Goal: Find specific page/section: Find specific page/section

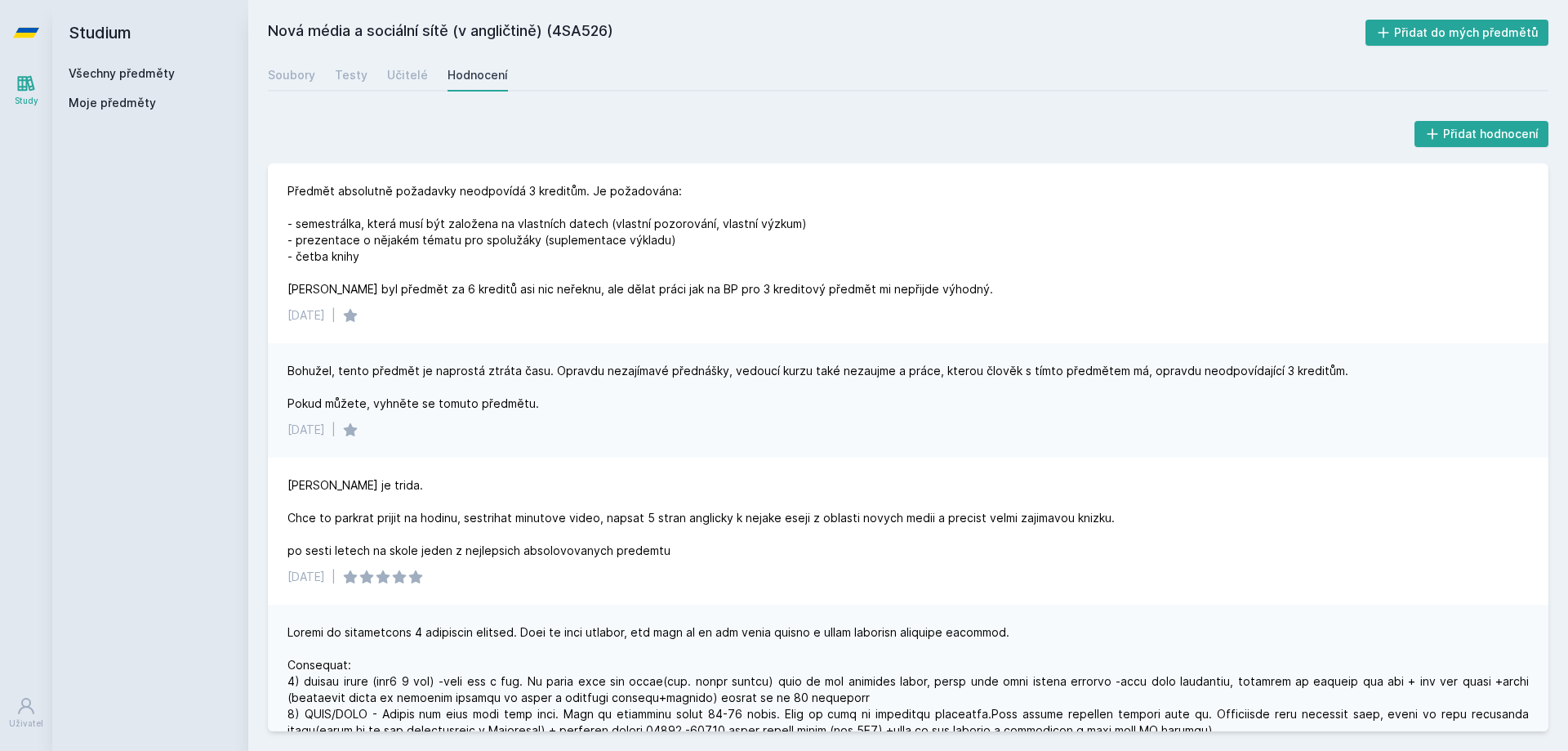
scroll to position [245, 0]
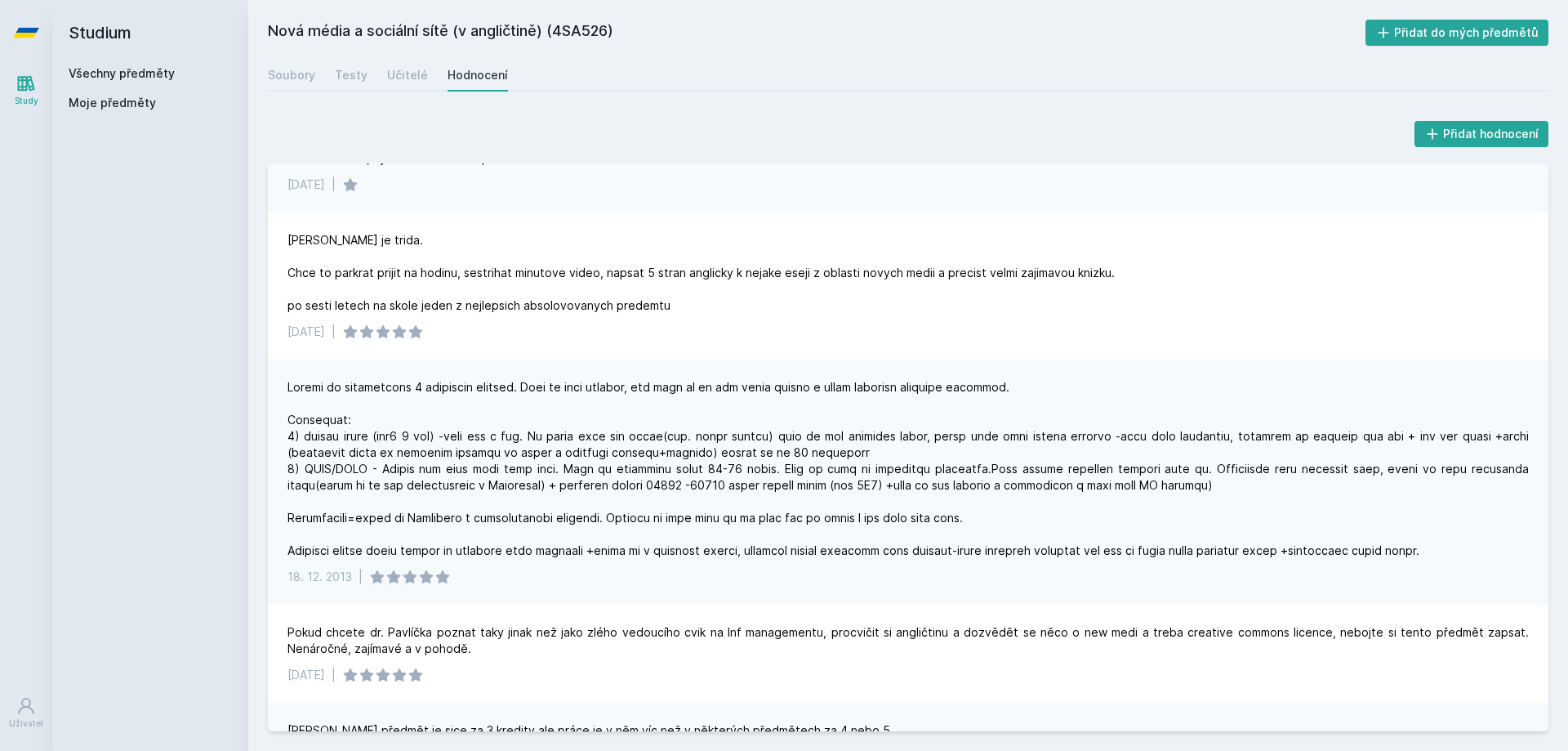
click at [112, 66] on link "Všechny předměty" at bounding box center [121, 73] width 106 height 14
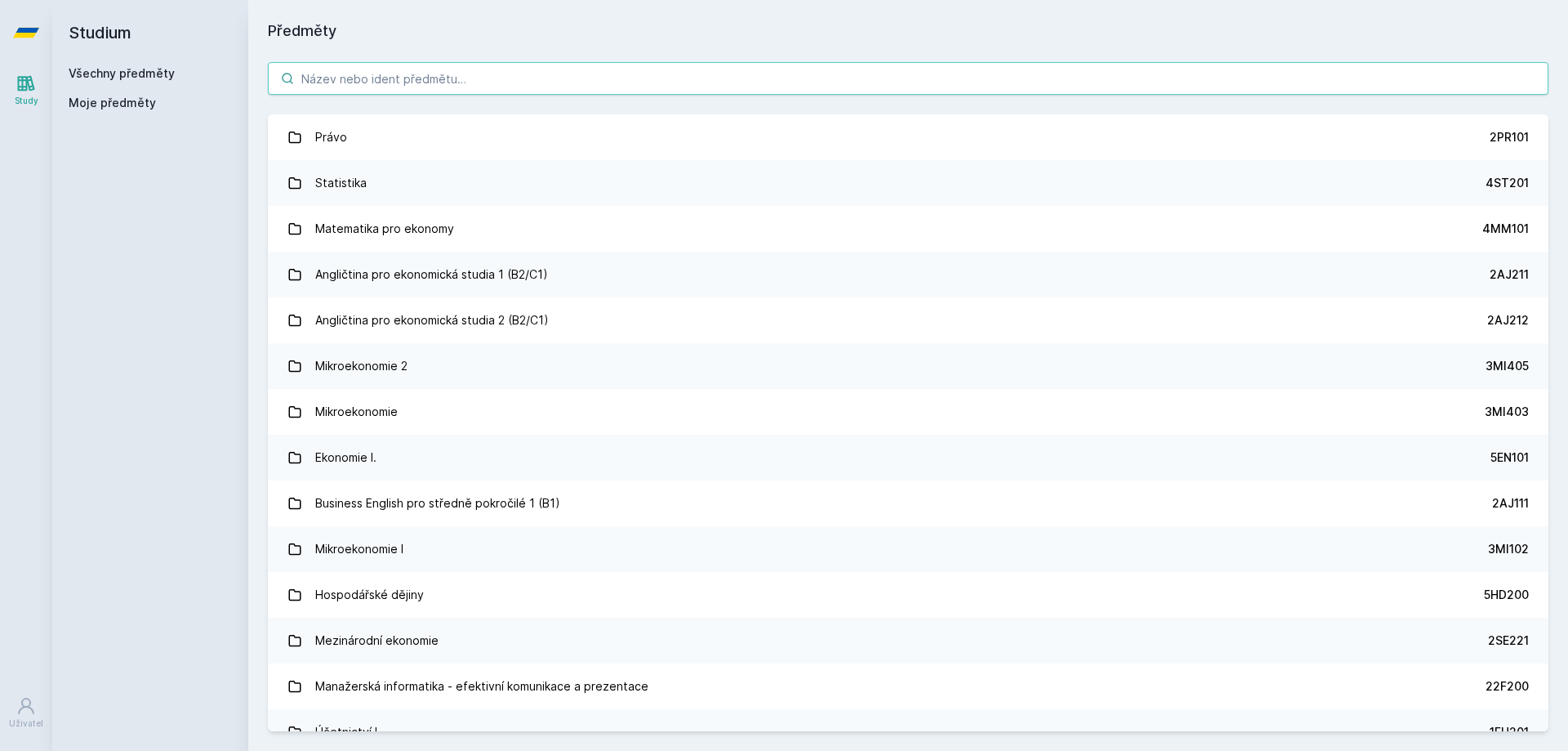
click at [408, 64] on input "search" at bounding box center [908, 78] width 1281 height 33
paste input "4iz553"
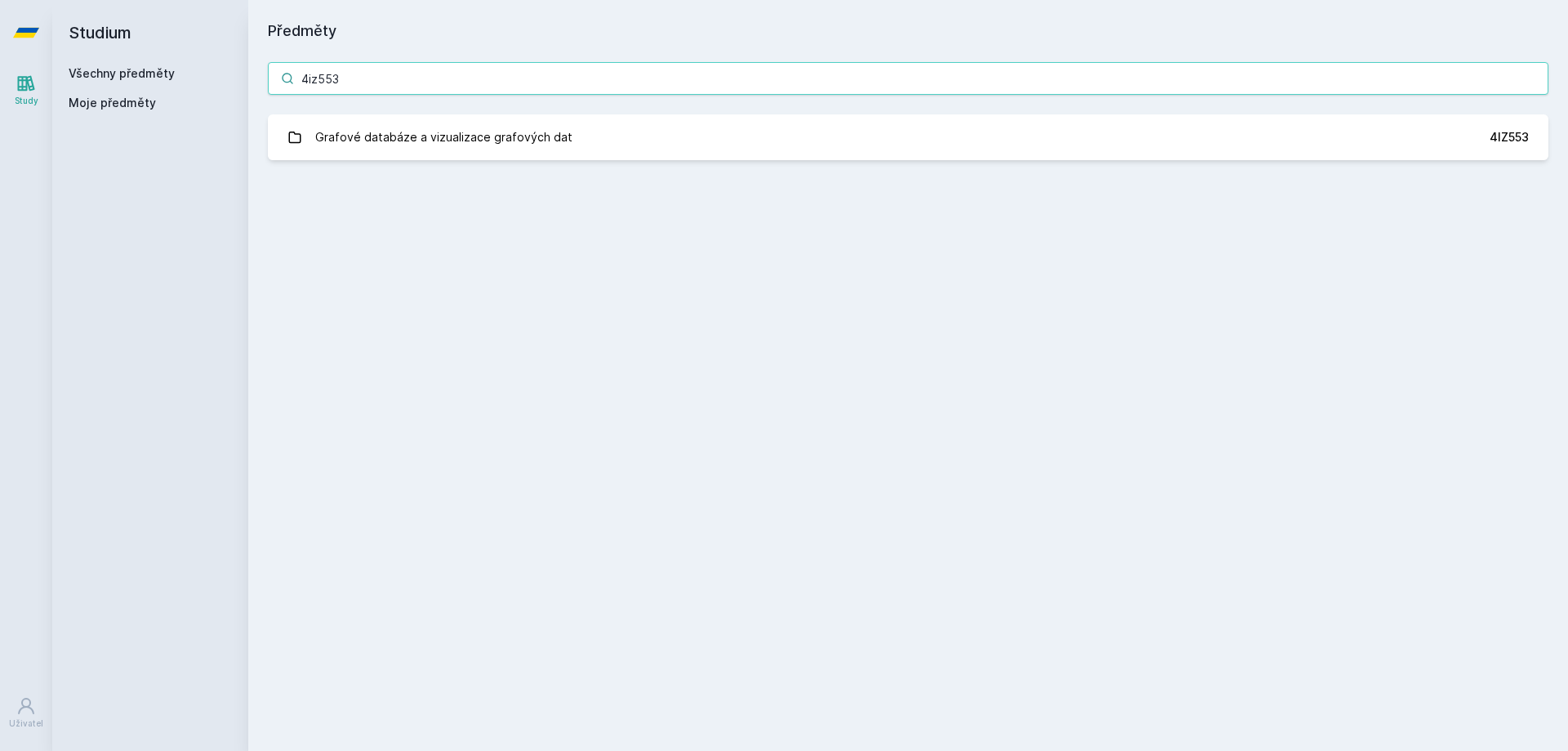
type input "4iz553"
click at [439, 162] on div "4iz553 Grafové databáze a vizualizace grafových dat 4IZ553 Jejda, něco se pokaz…" at bounding box center [909, 111] width 1320 height 137
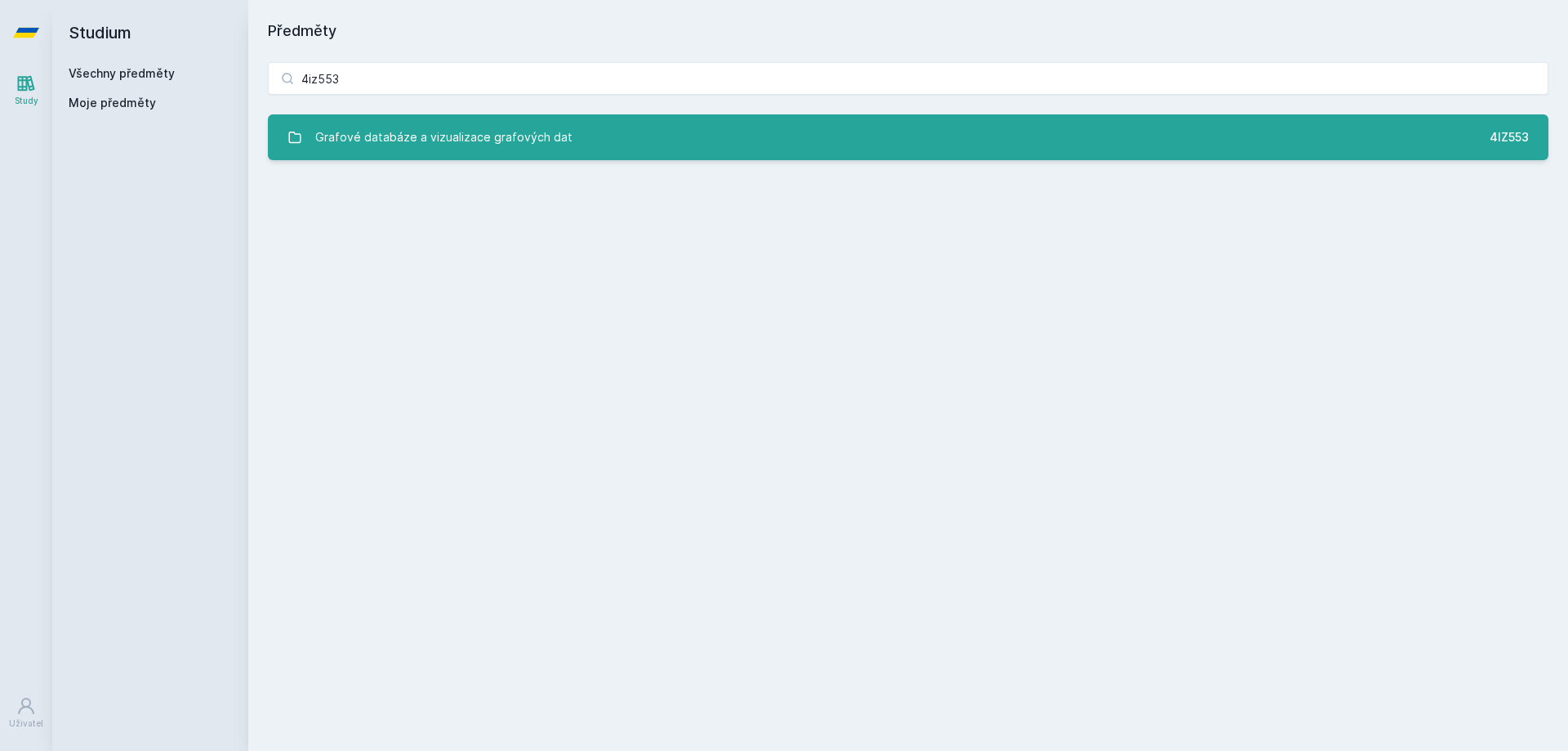
click at [436, 133] on div "Grafové databáze a vizualizace grafových dat" at bounding box center [444, 137] width 258 height 33
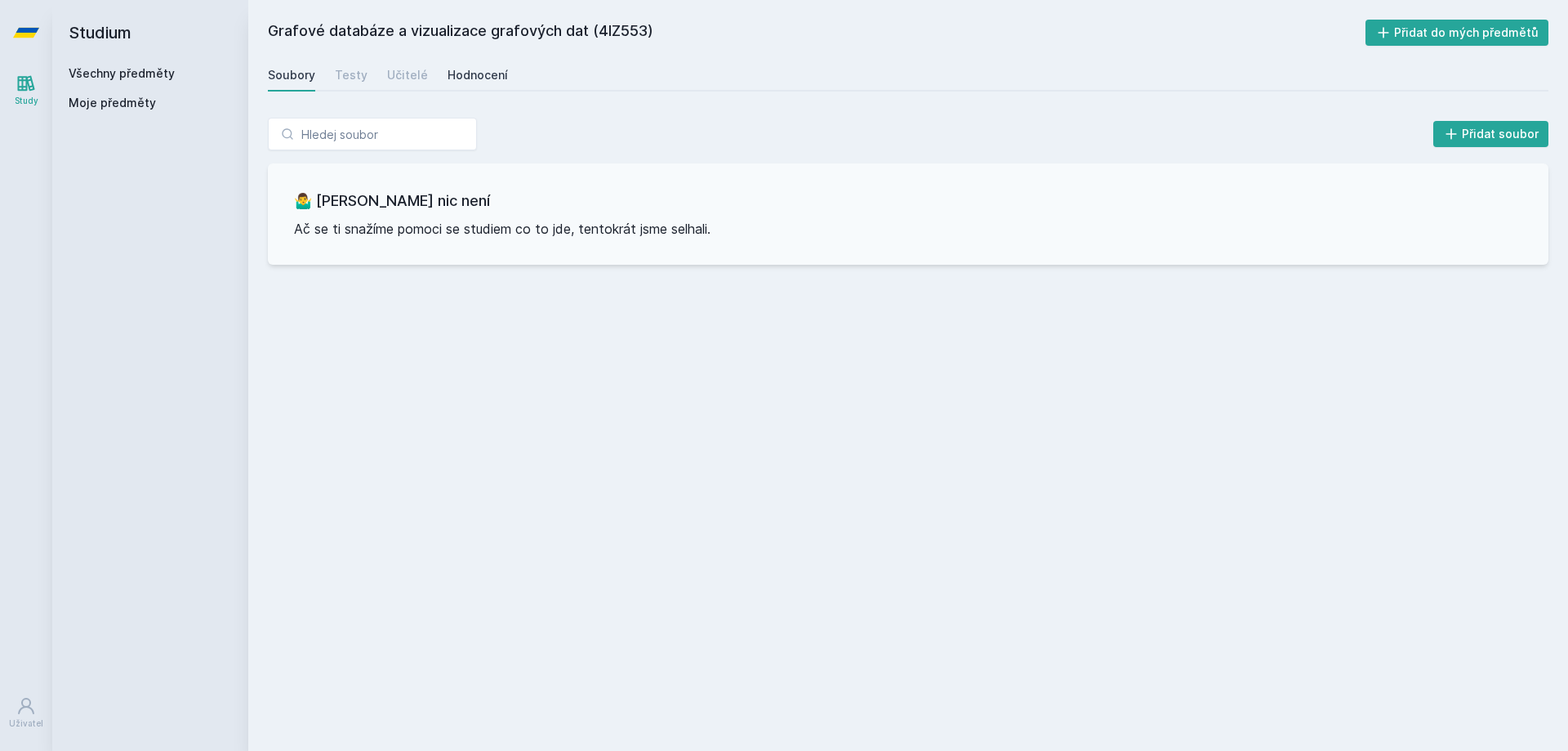
click at [471, 73] on div "Hodnocení" at bounding box center [477, 75] width 61 height 17
click at [288, 72] on div "Soubory" at bounding box center [292, 75] width 47 height 17
click at [132, 74] on link "Všechny předměty" at bounding box center [121, 73] width 106 height 14
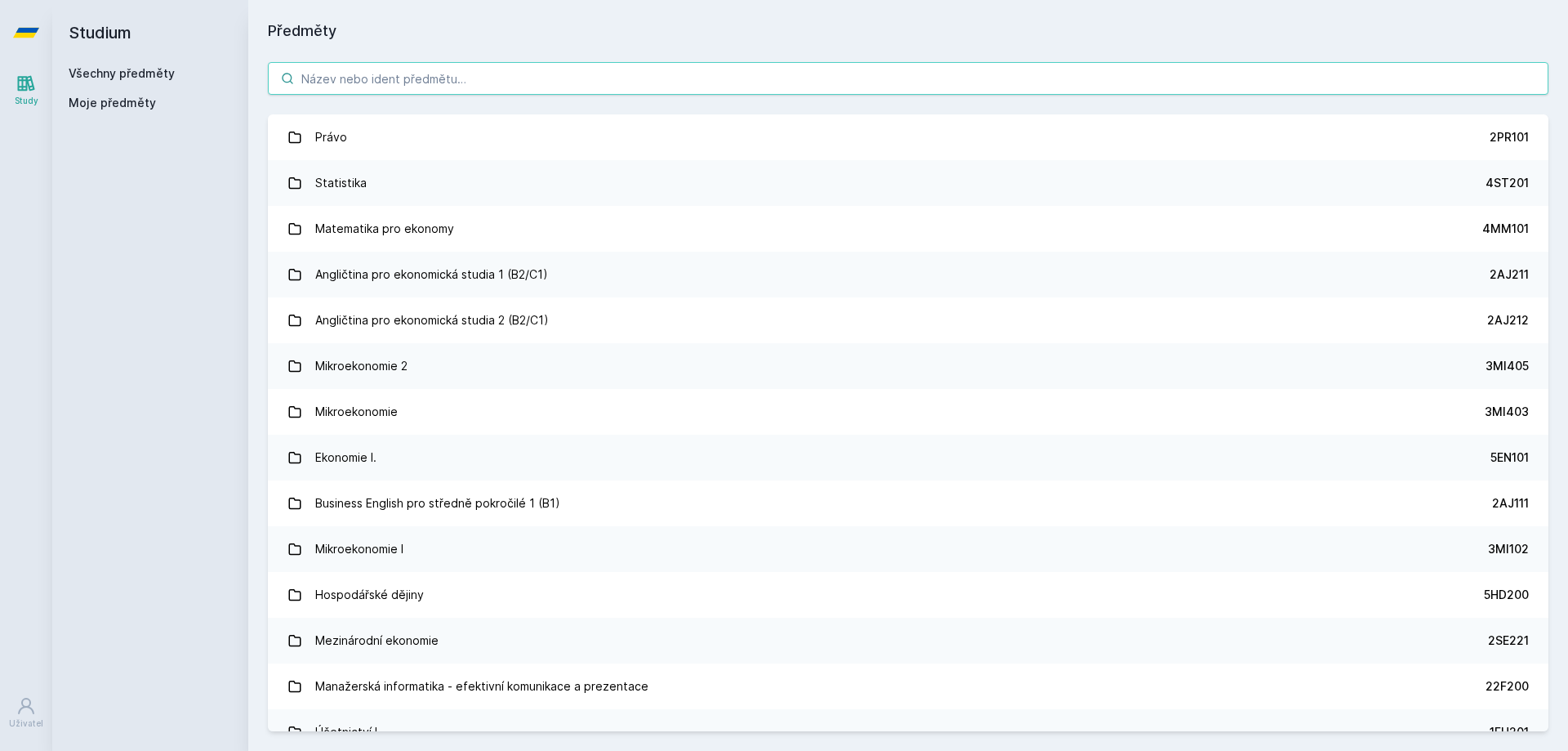
click at [388, 83] on input "search" at bounding box center [908, 78] width 1281 height 33
paste input "4IT474"
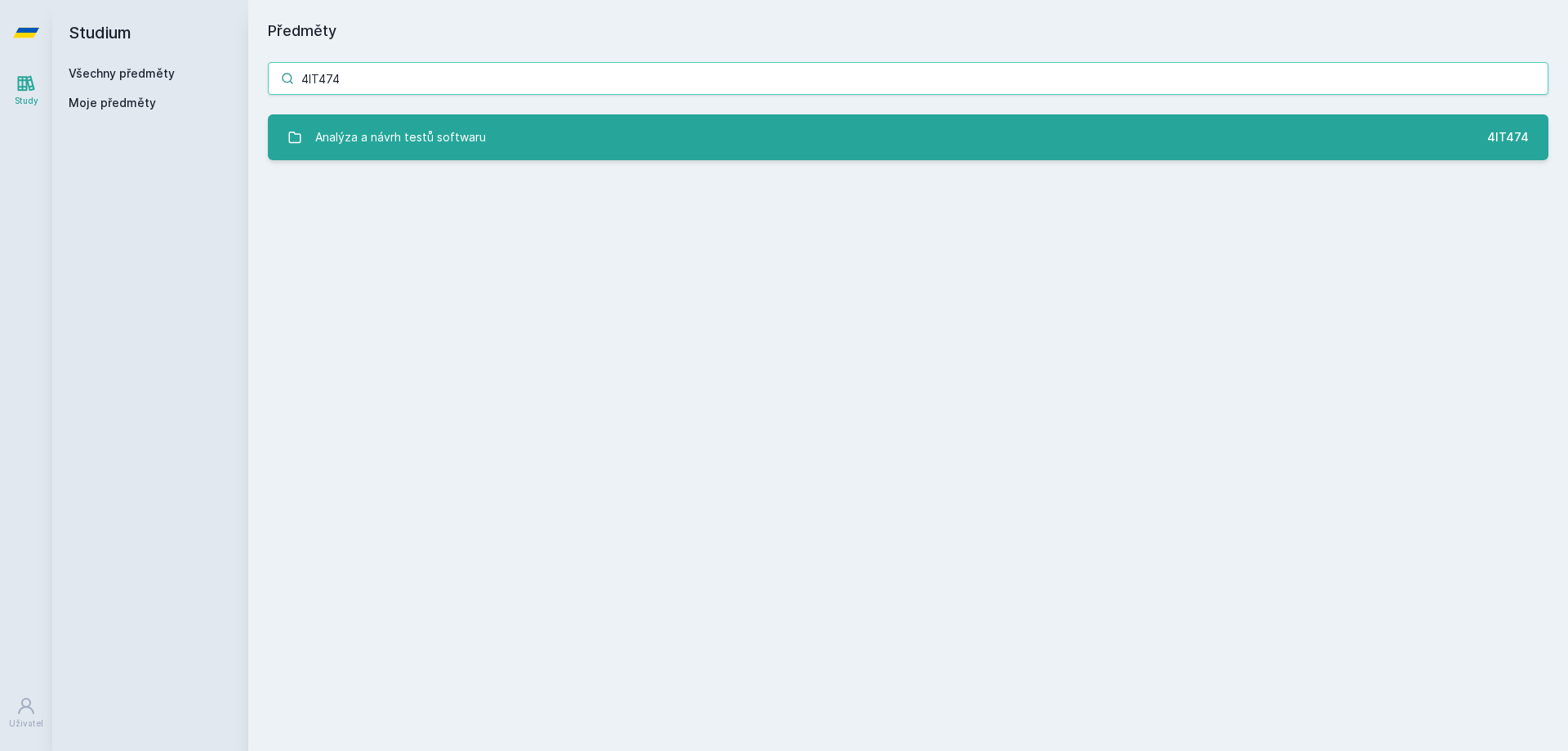
type input "4IT474"
click at [397, 127] on div "Analýza a návrh testů softwaru" at bounding box center [401, 137] width 171 height 33
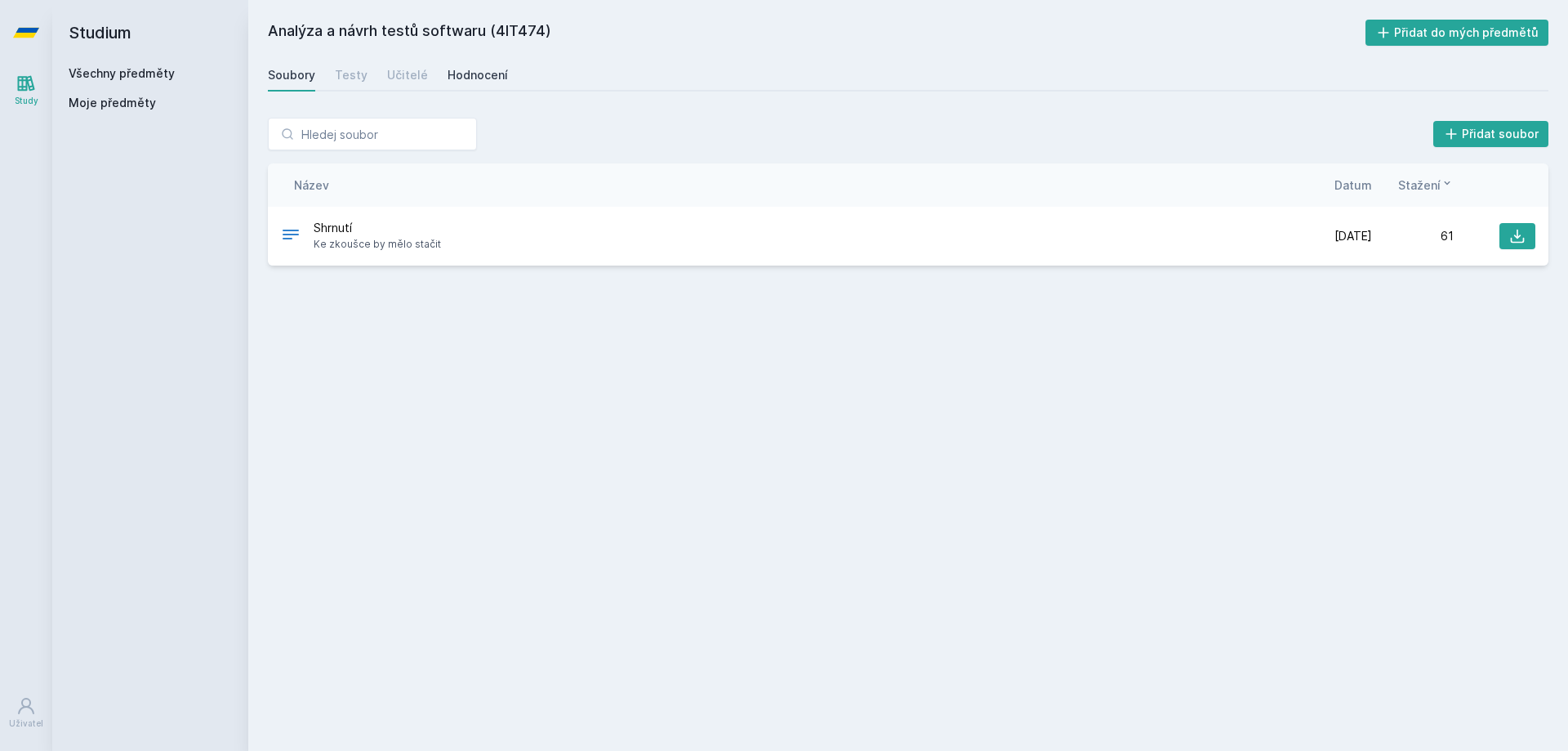
click at [461, 83] on div "Hodnocení" at bounding box center [477, 75] width 61 height 17
